Goal: Information Seeking & Learning: Learn about a topic

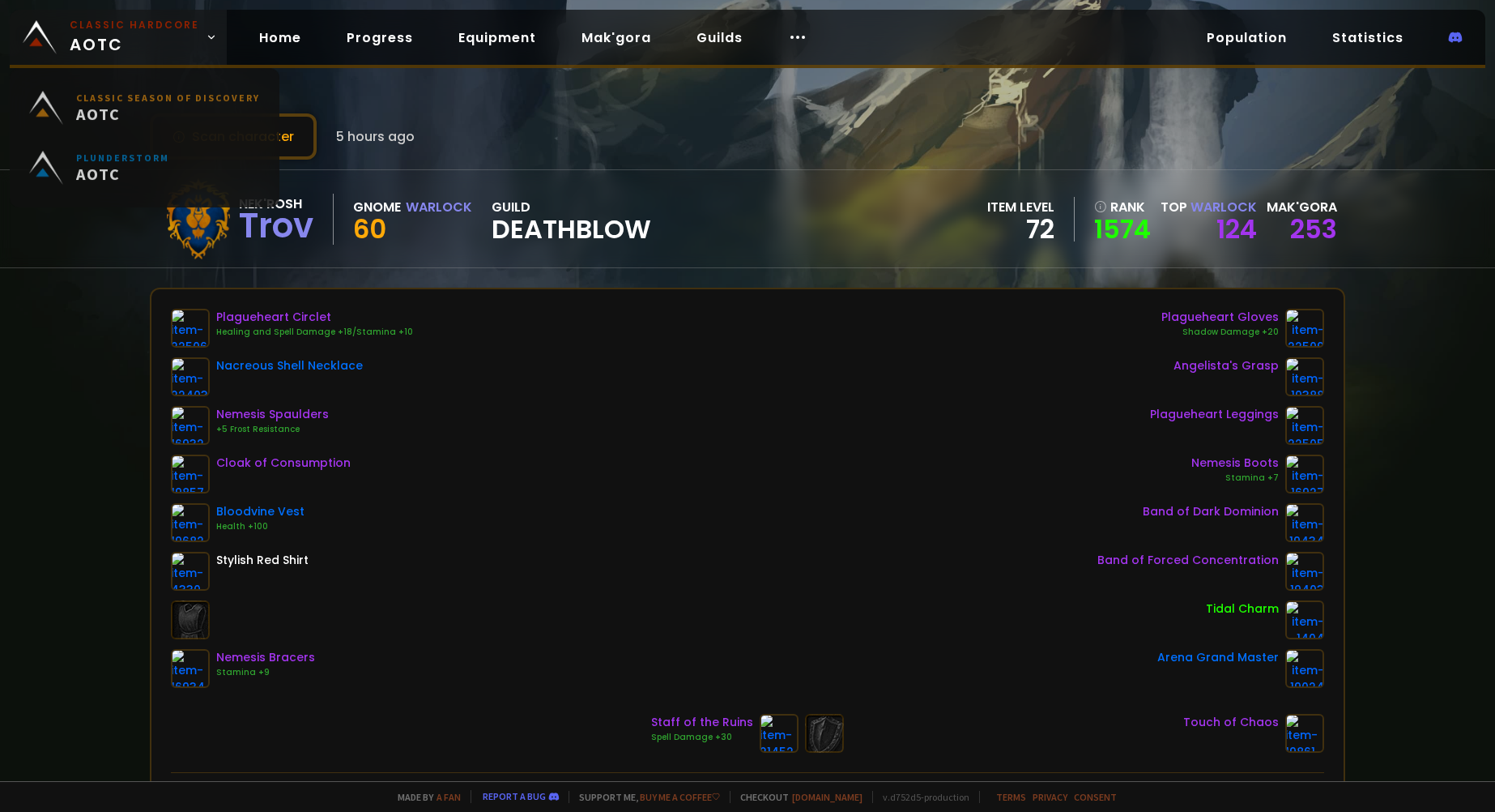
click at [176, 37] on span "Classic Hardcore AOTC" at bounding box center [134, 37] width 130 height 39
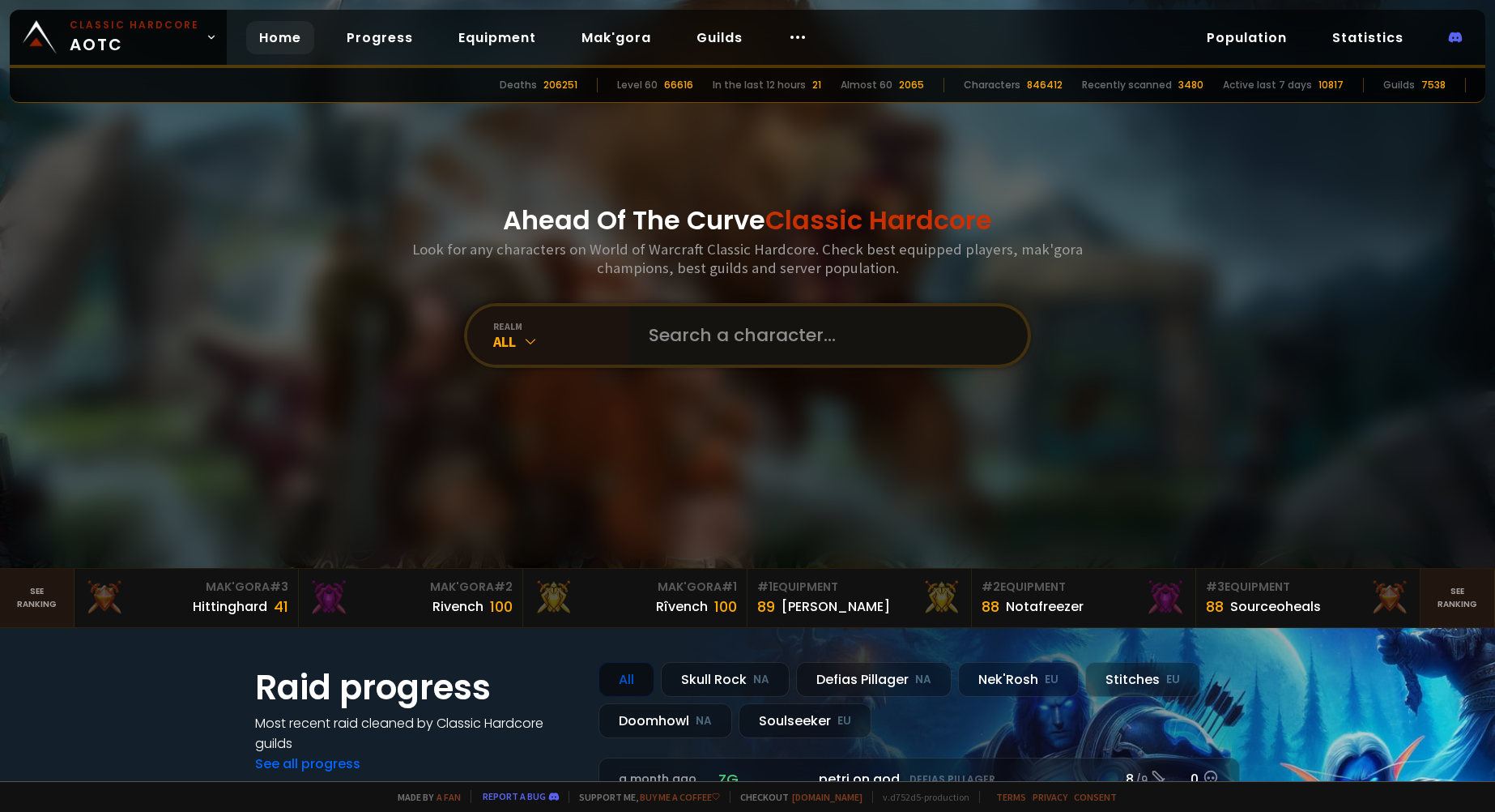
click at [813, 315] on input "text" at bounding box center [824, 335] width 370 height 58
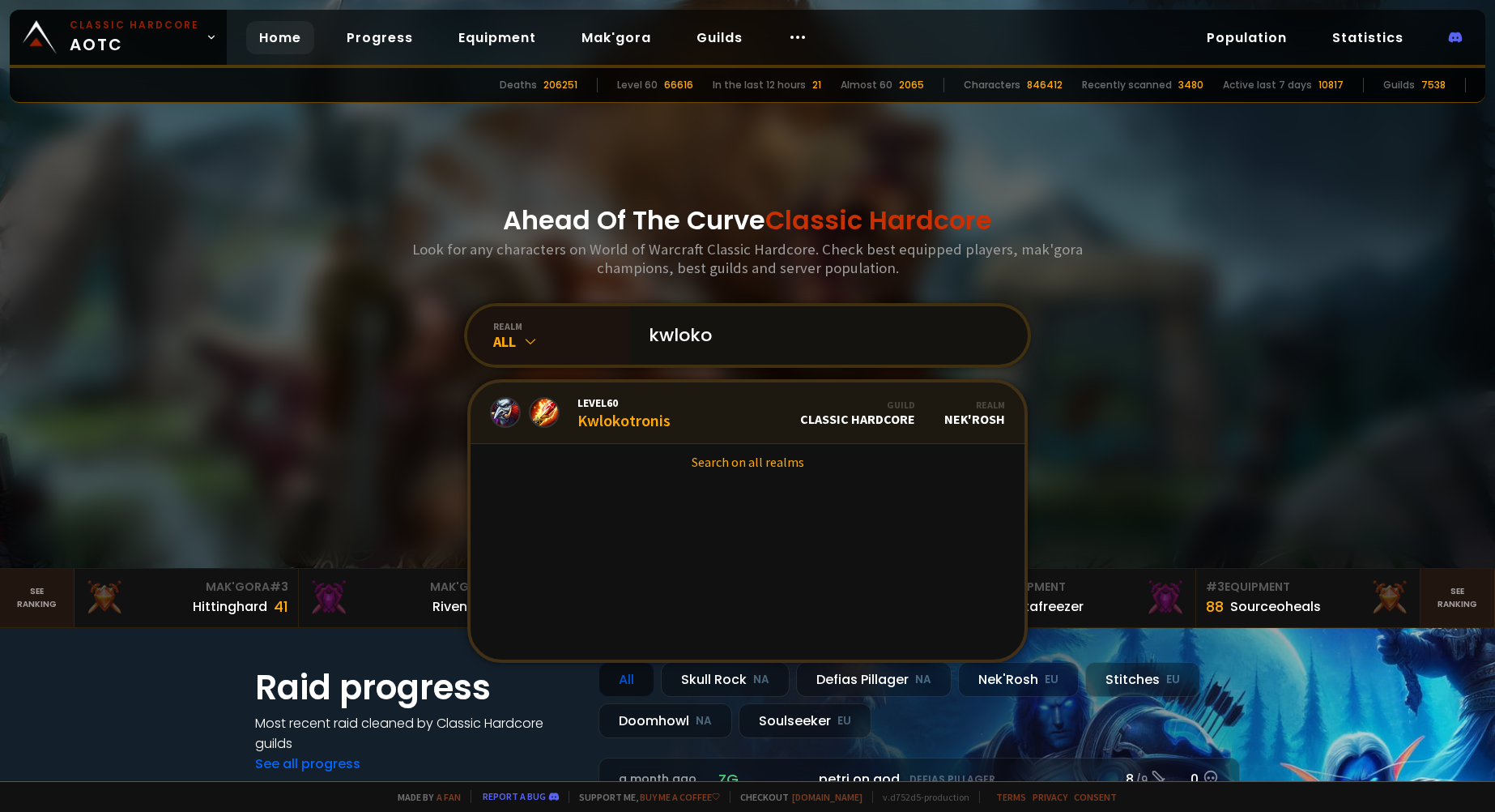
type input "kwloko"
click at [753, 412] on link "Level 60 Kwlokotronis Guild Classic Hardcore Realm Nek'Rosh" at bounding box center [748, 413] width 554 height 62
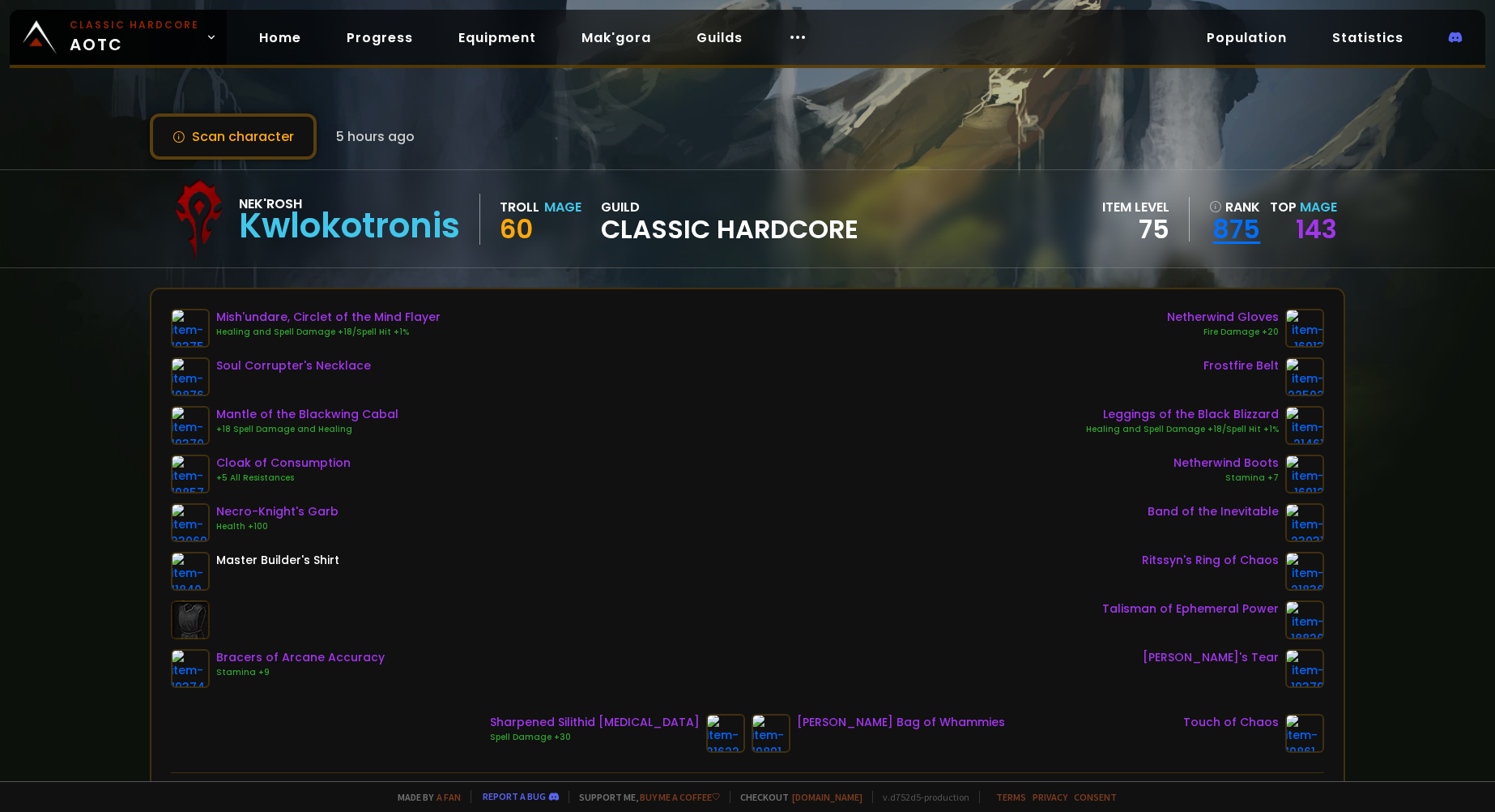
click at [1232, 221] on link "875" at bounding box center [1235, 229] width 51 height 25
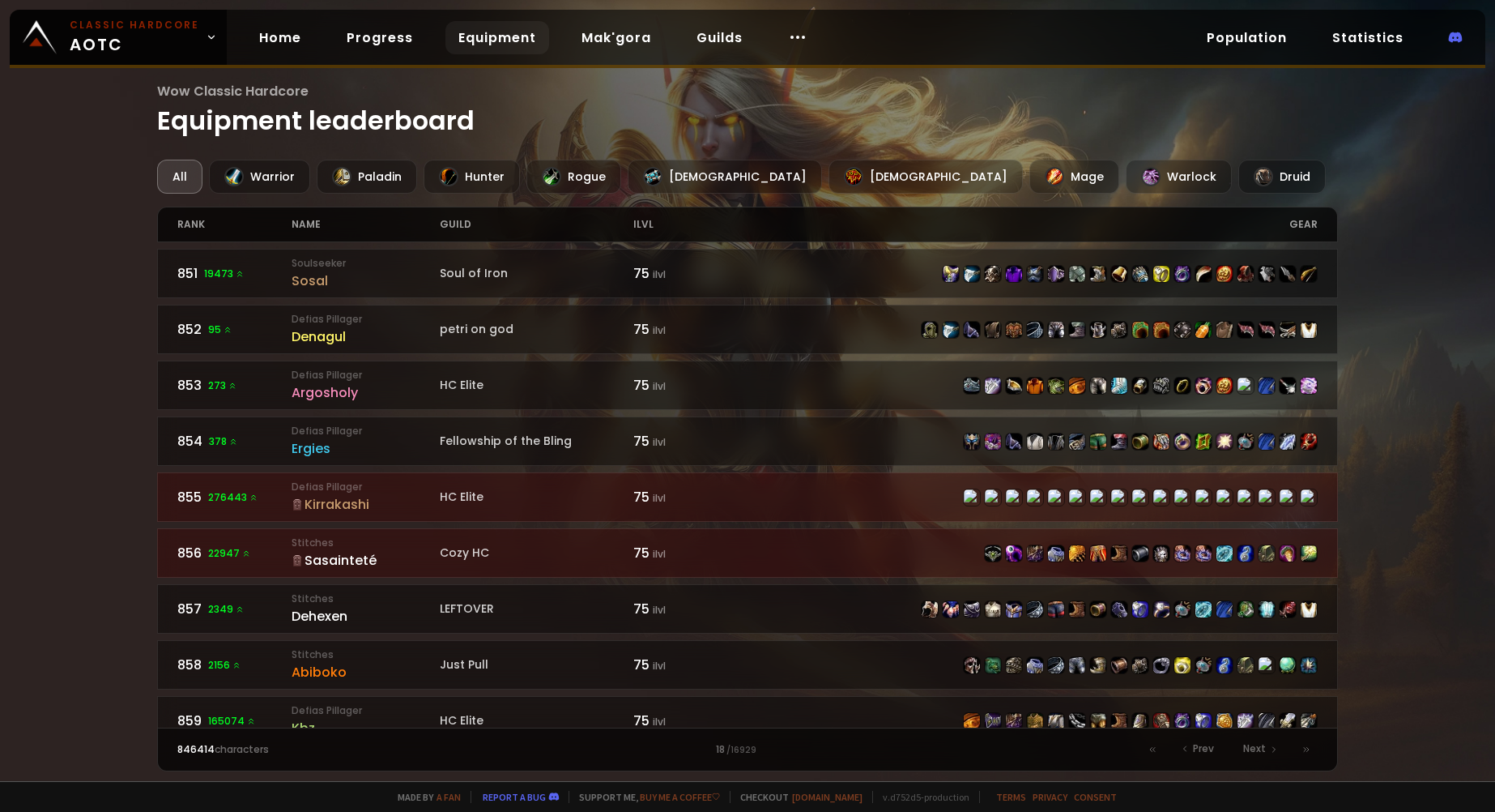
scroll to position [2186, 0]
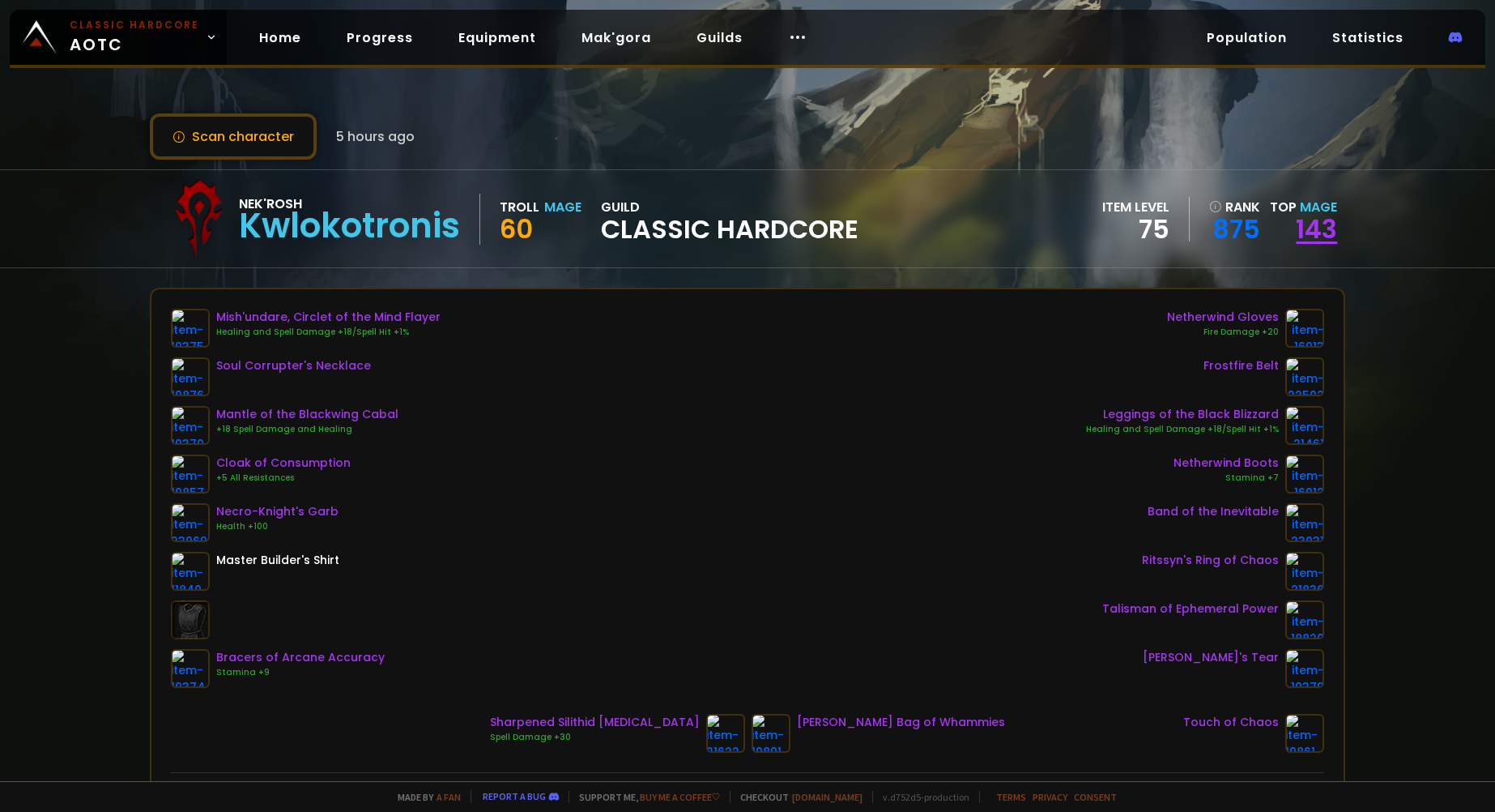
click at [1300, 231] on link "143" at bounding box center [1316, 229] width 41 height 36
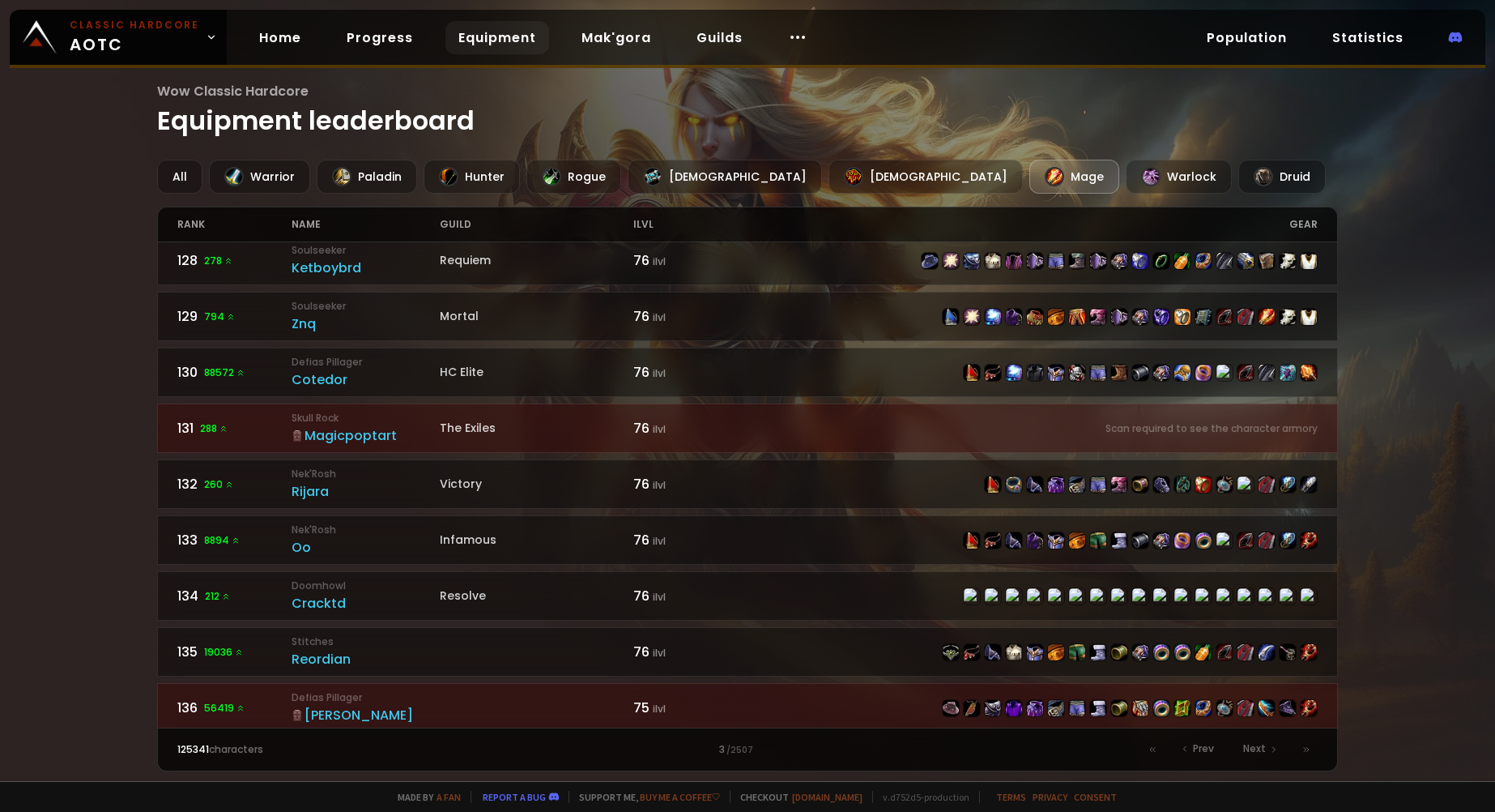
scroll to position [1506, 0]
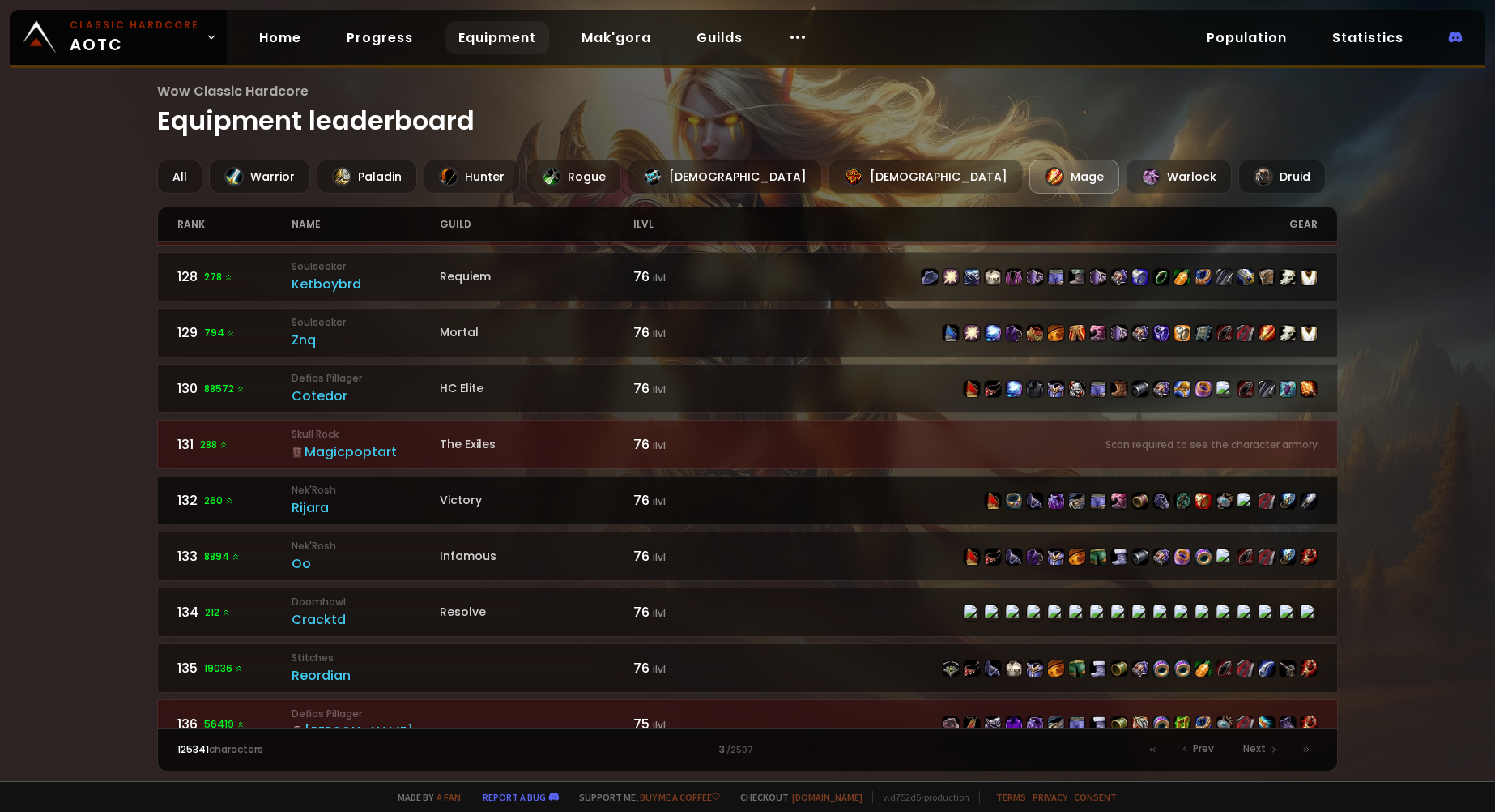
click at [410, 513] on div "Rijara" at bounding box center [365, 508] width 148 height 20
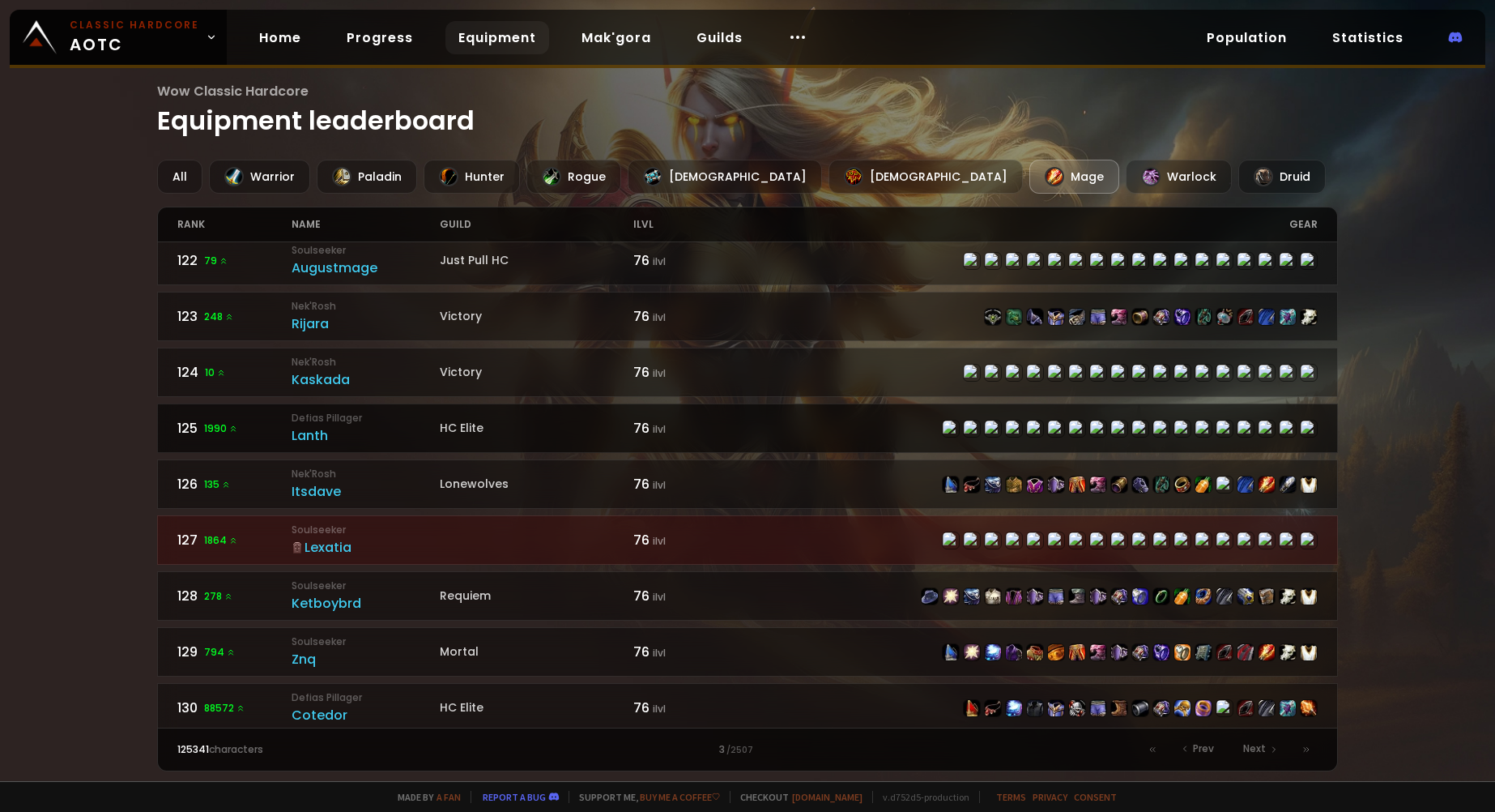
scroll to position [1215, 0]
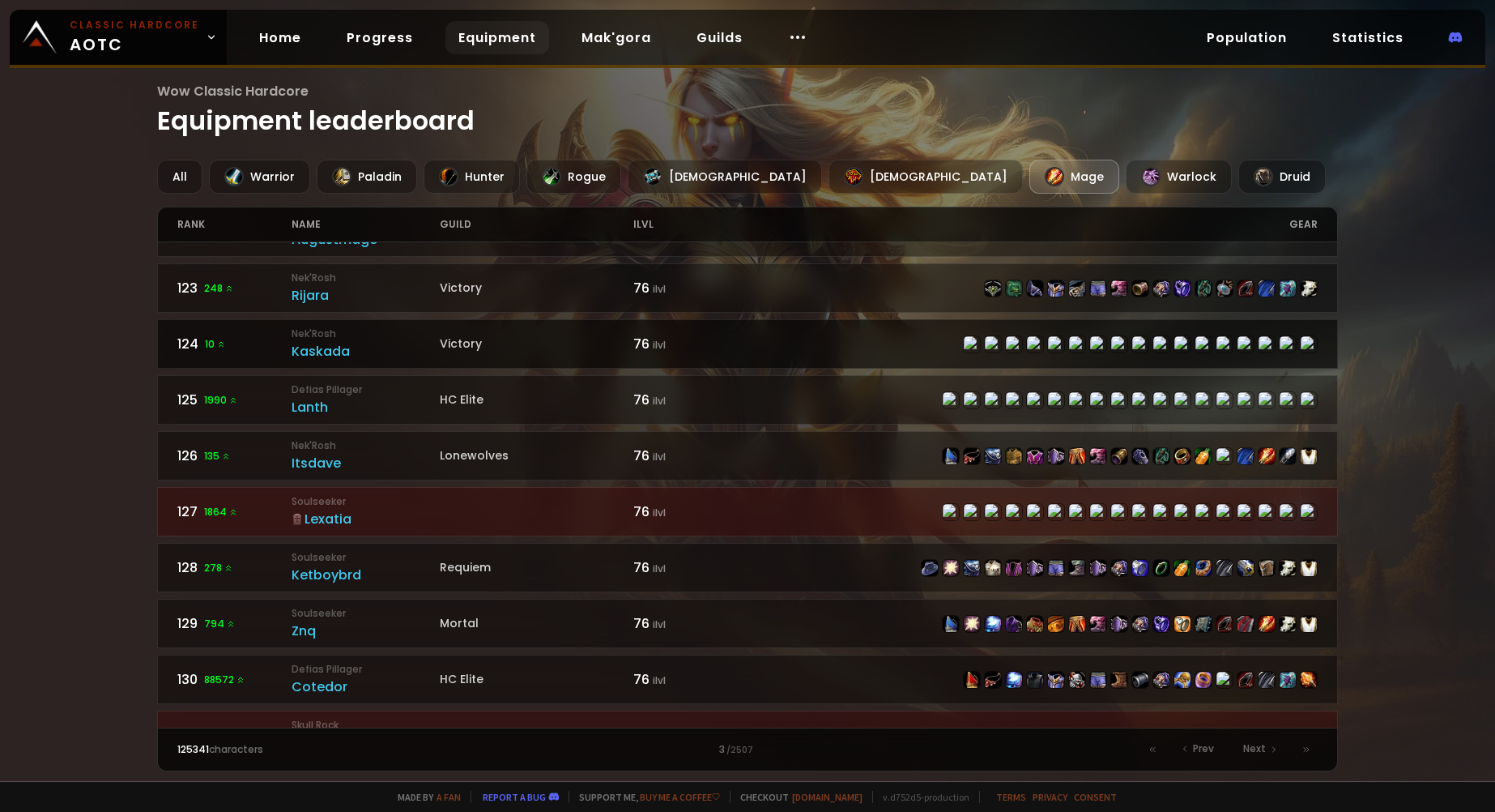
click at [865, 328] on link "124 10 Nek'Rosh Kaskada Victory 76 ilvl" at bounding box center [748, 343] width 1181 height 49
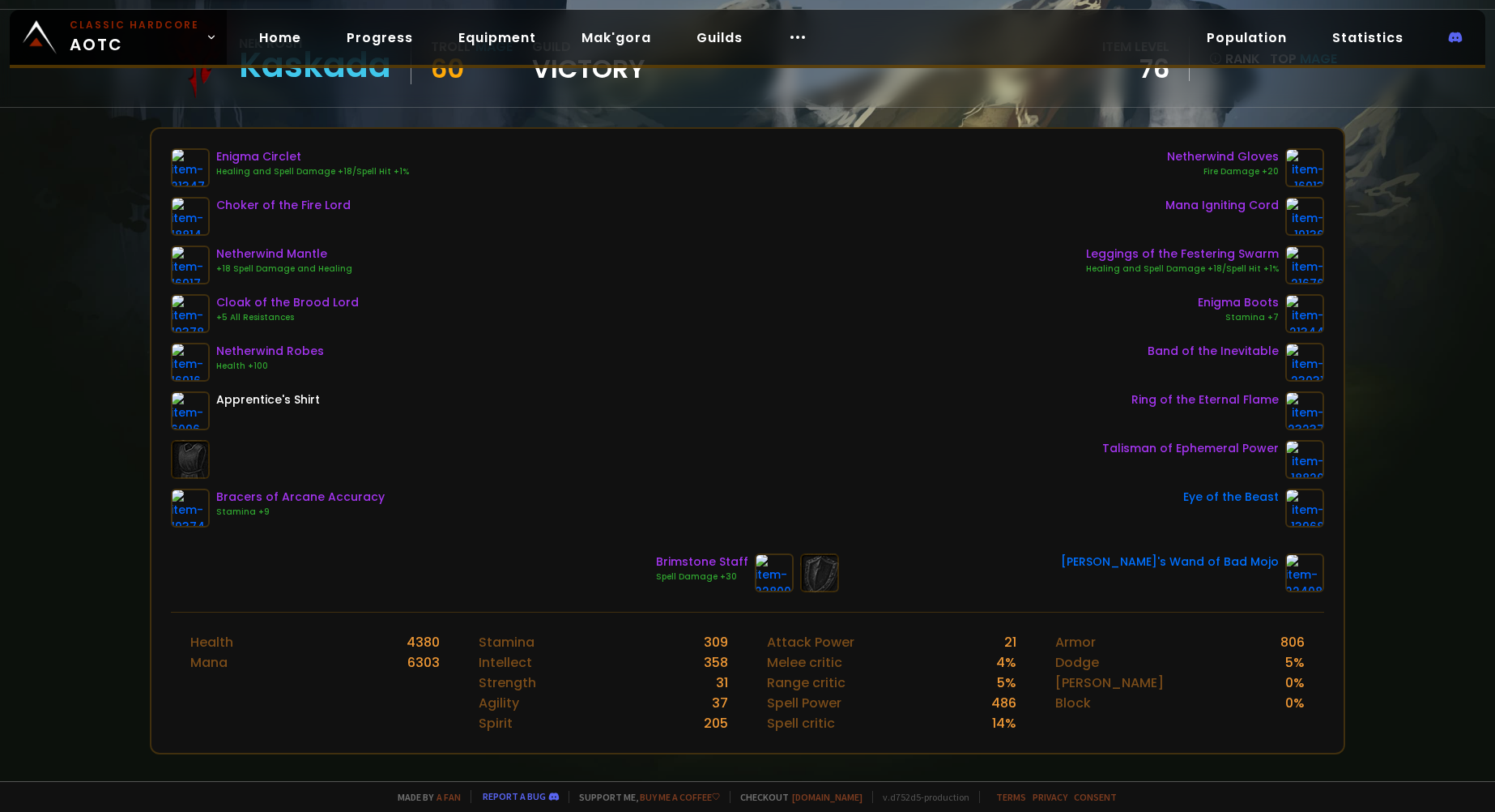
scroll to position [162, 0]
click at [250, 29] on link "Home" at bounding box center [280, 37] width 68 height 34
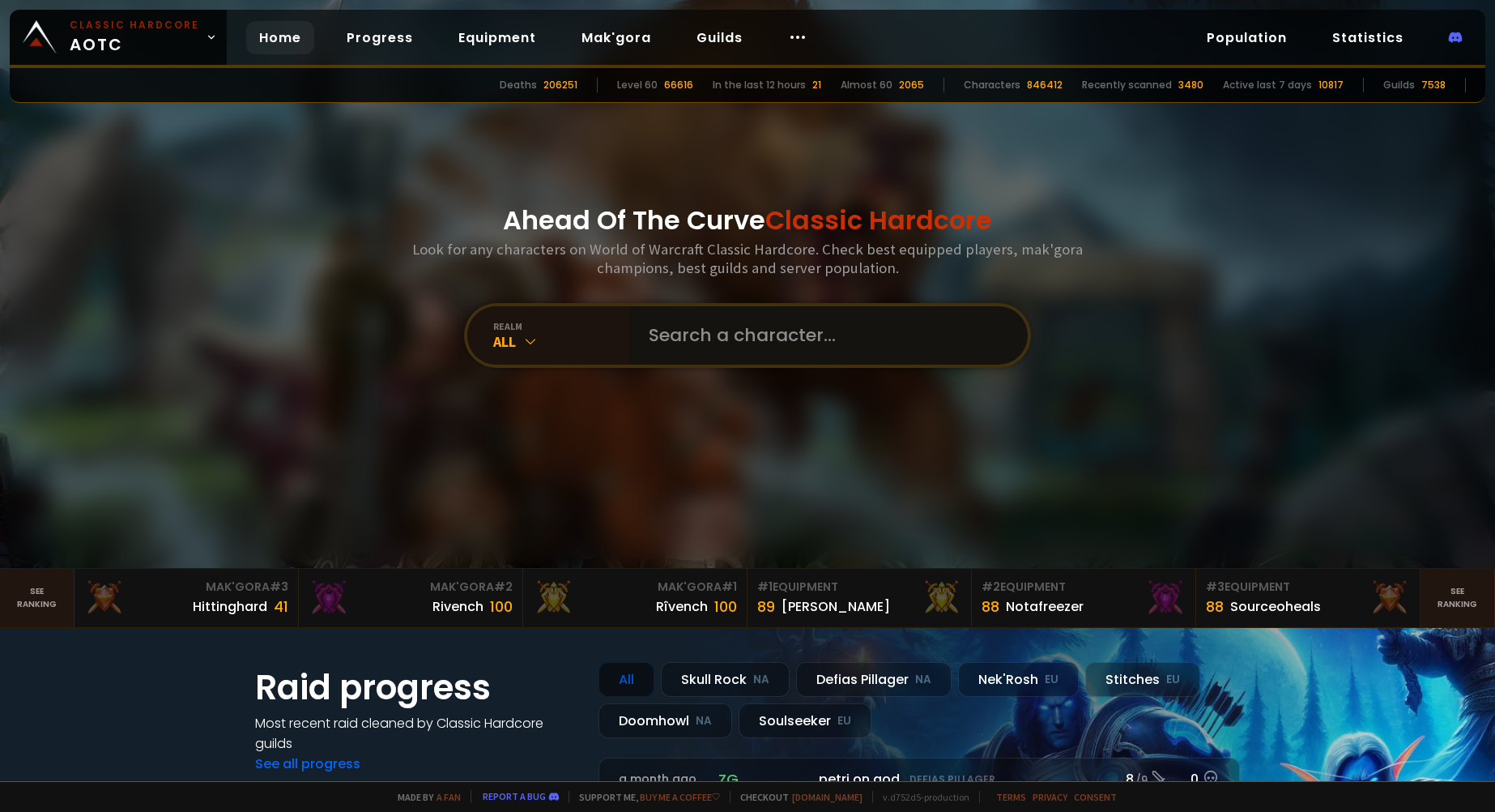
click at [764, 323] on input "text" at bounding box center [824, 335] width 370 height 58
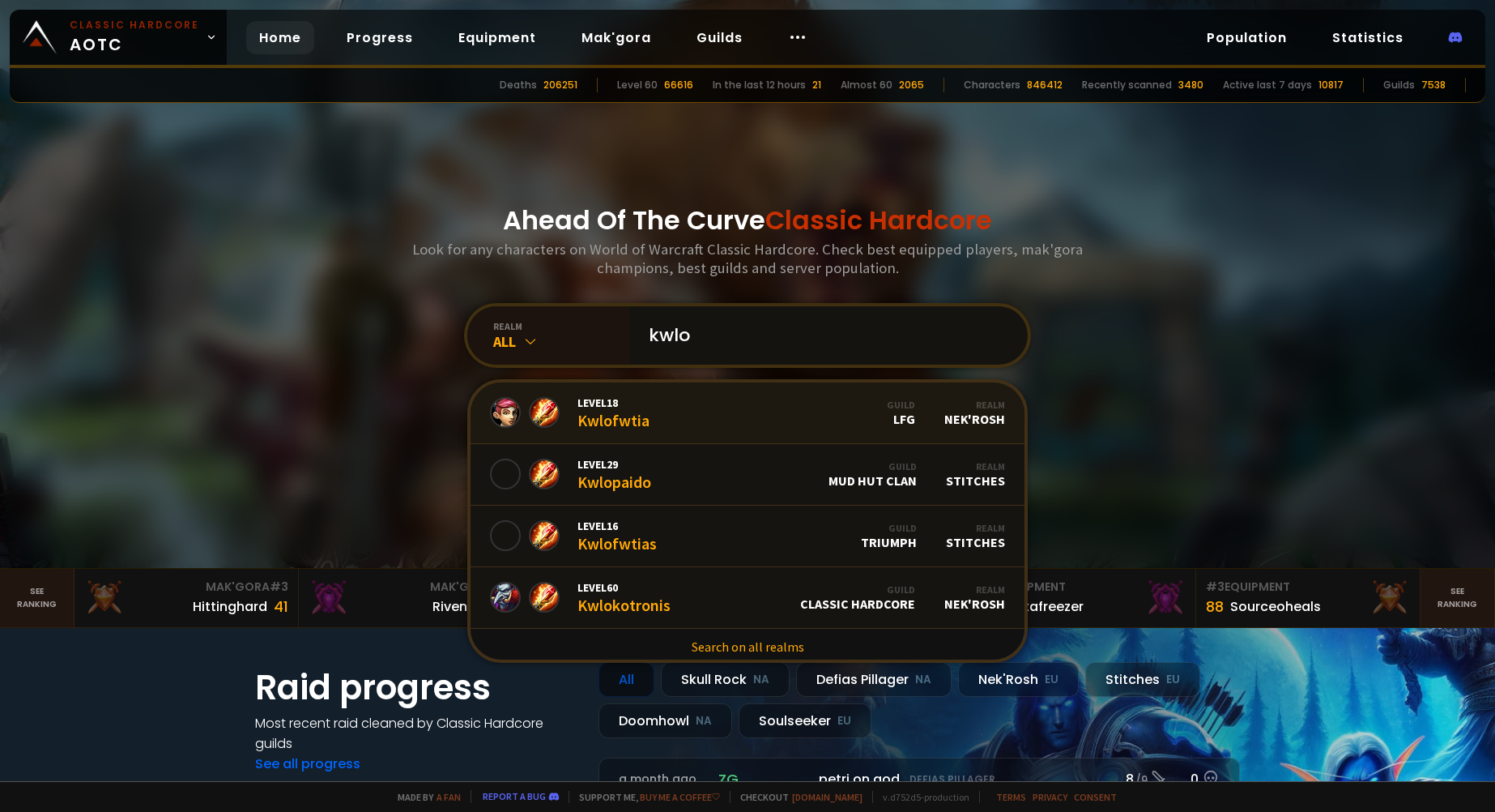
type input "kwlo"
click at [646, 586] on span "Level 60" at bounding box center [624, 588] width 94 height 15
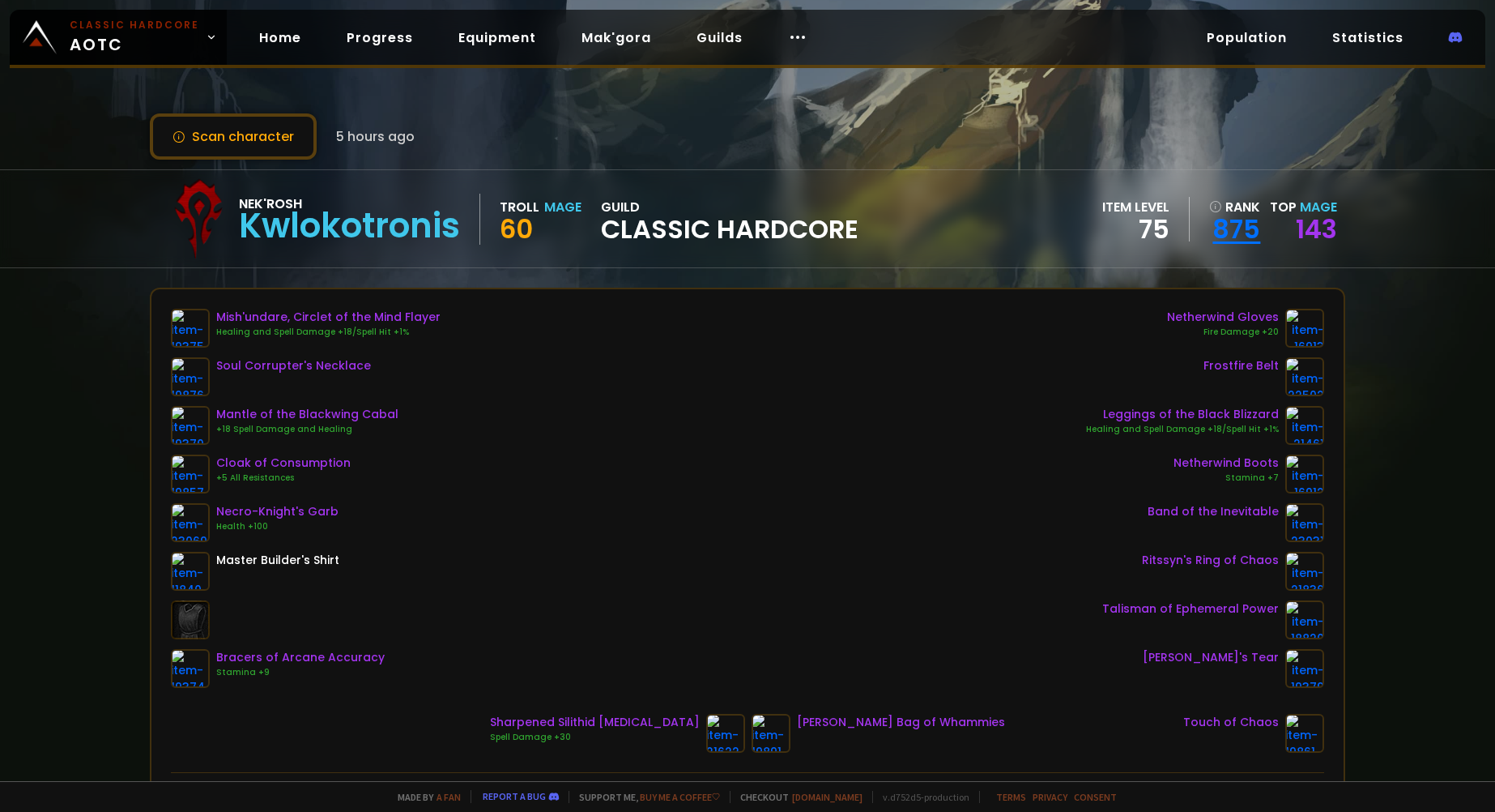
click at [1231, 217] on link "875" at bounding box center [1235, 229] width 51 height 25
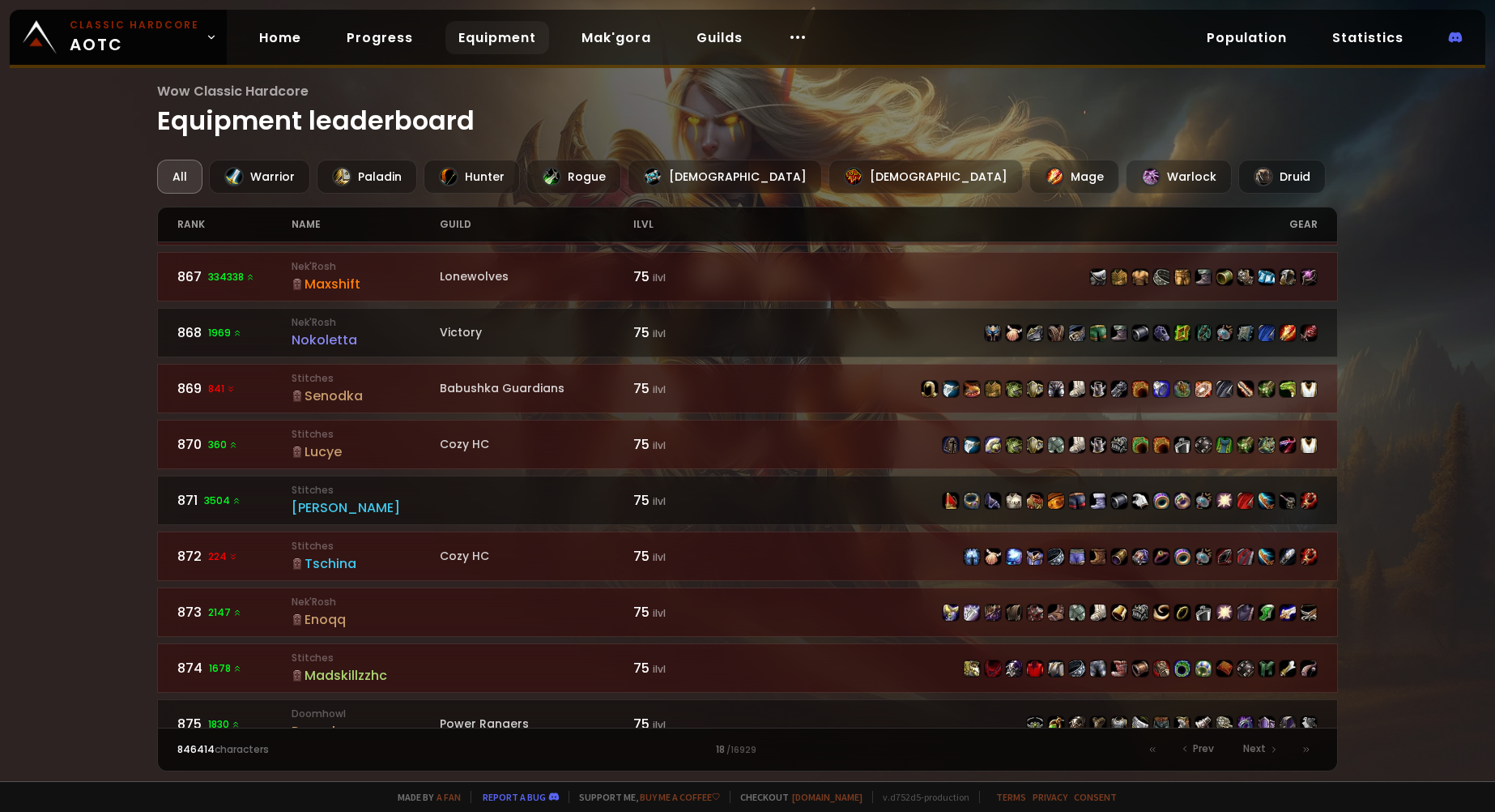
scroll to position [972, 0]
